Goal: Task Accomplishment & Management: Use online tool/utility

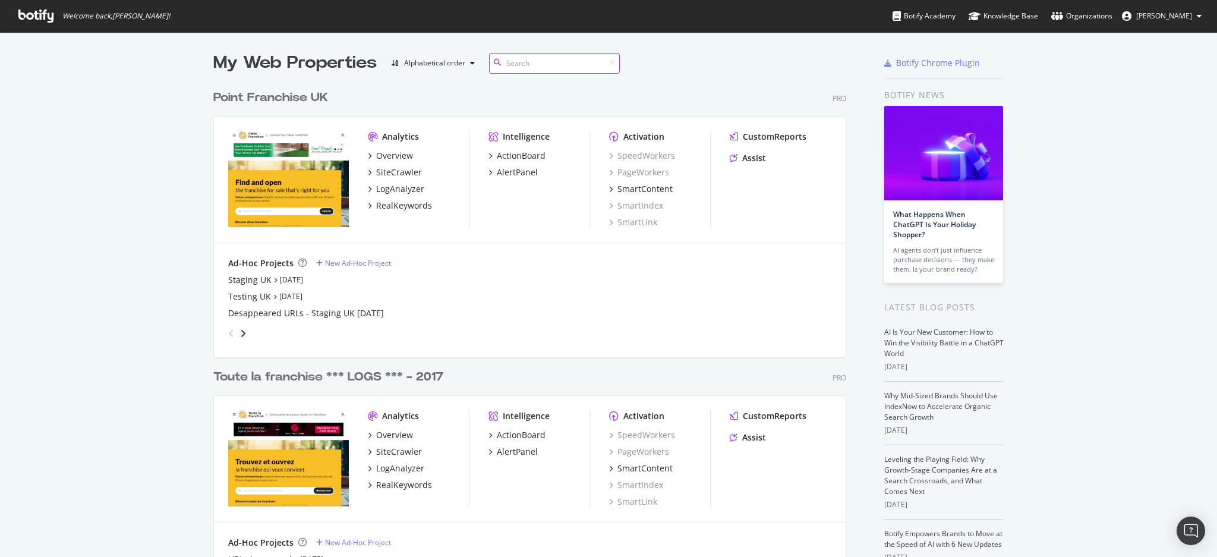
scroll to position [547, 630]
click at [397, 170] on div "SiteCrawler" at bounding box center [399, 172] width 46 height 12
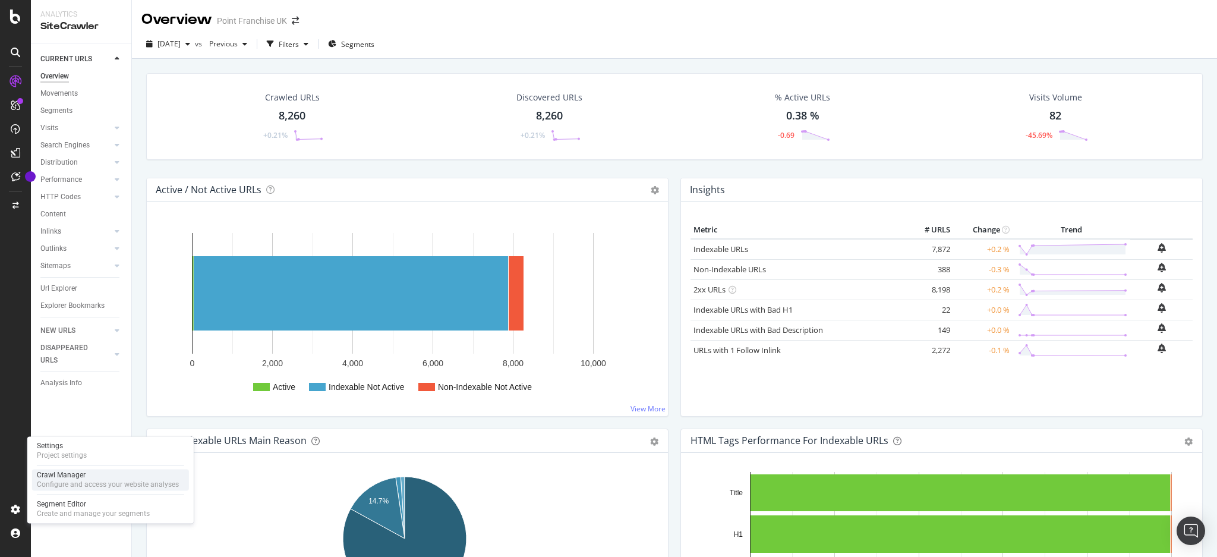
click at [64, 478] on div "Crawl Manager" at bounding box center [108, 475] width 142 height 10
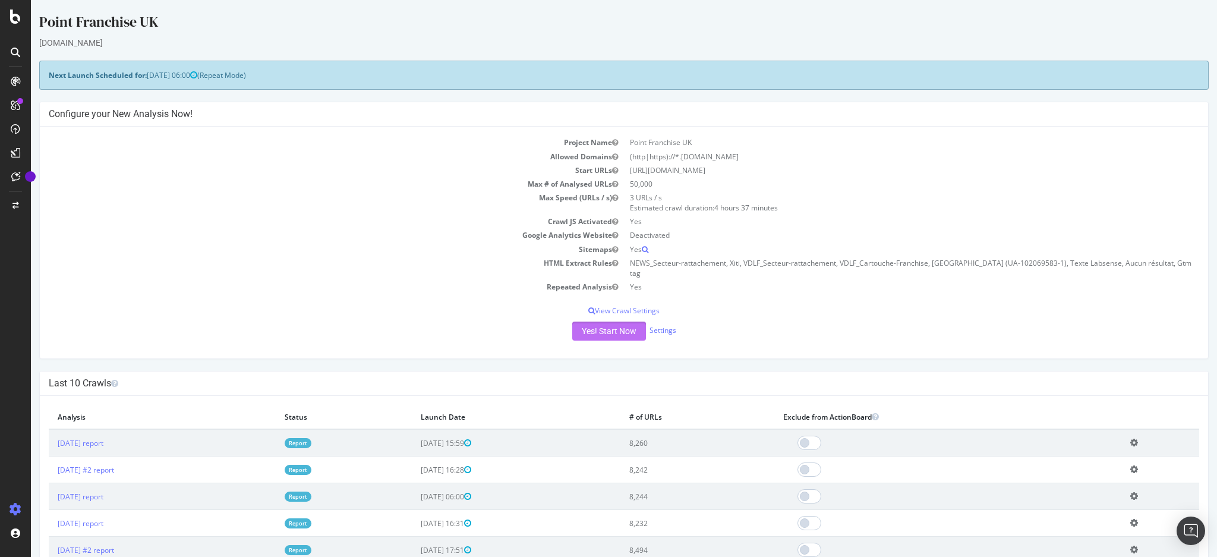
click at [604, 324] on button "Yes! Start Now" at bounding box center [609, 330] width 74 height 19
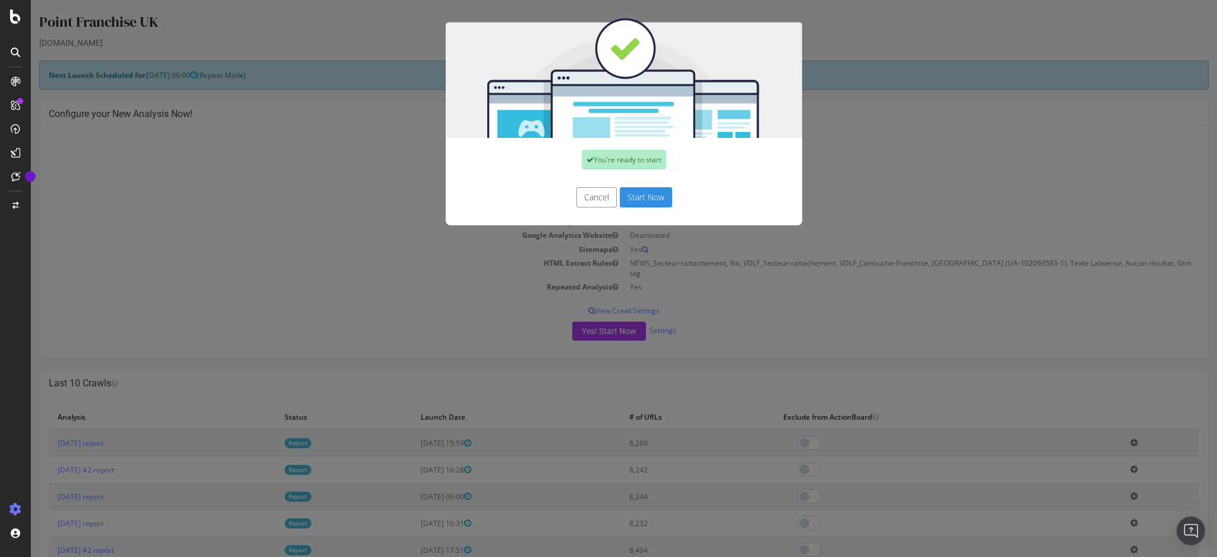
click at [637, 202] on button "Start Now" at bounding box center [646, 197] width 52 height 20
click at [646, 197] on div "Cancel Start Now" at bounding box center [623, 197] width 339 height 20
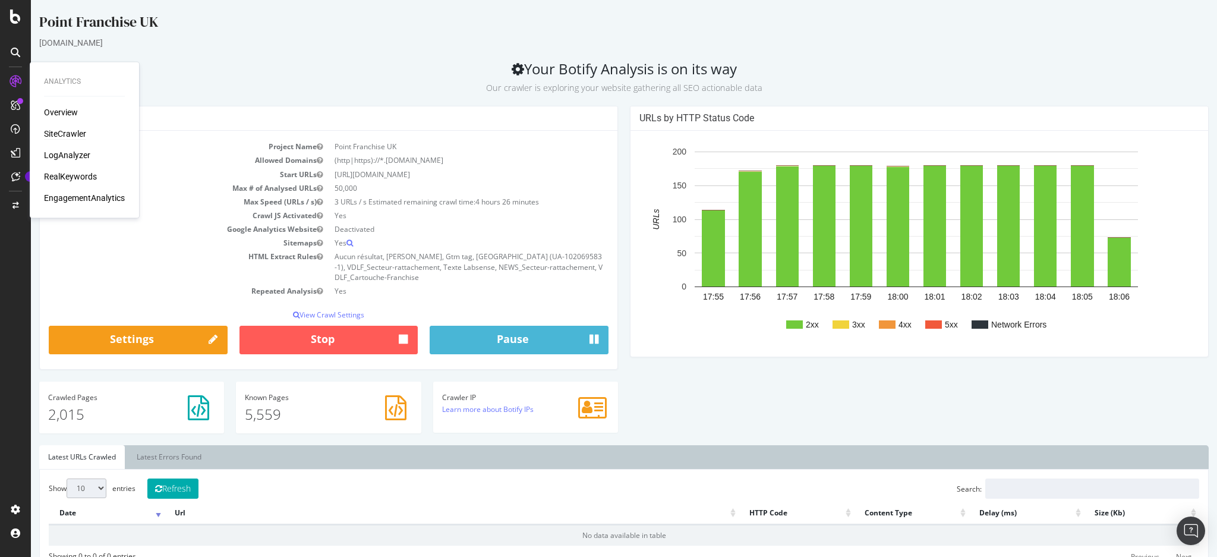
click at [922, 415] on div "Analysis Settings Project Name Point Franchise UK Allowed Domains (http|https):…" at bounding box center [623, 275] width 1181 height 339
click at [340, 64] on h2 "Your Botify Analysis is on its way Our crawler is exploring your website gather…" at bounding box center [623, 77] width 1169 height 33
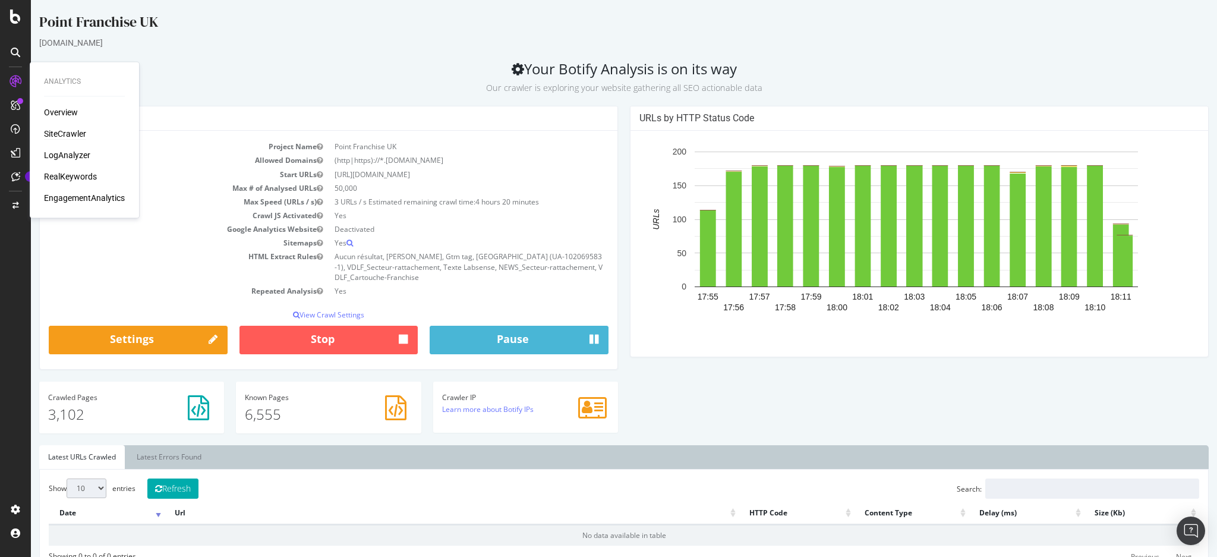
click at [811, 397] on div "Analysis Settings Project Name Point Franchise UK Allowed Domains (http|https):…" at bounding box center [623, 275] width 1181 height 339
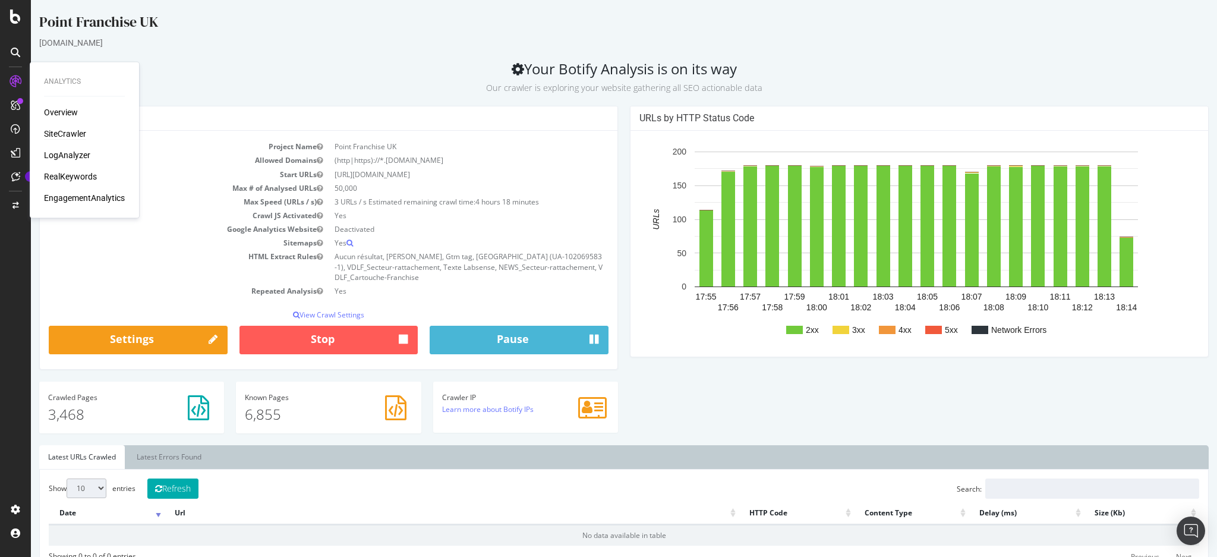
click at [328, 45] on div "[DOMAIN_NAME]" at bounding box center [623, 43] width 1169 height 12
